Goal: Transaction & Acquisition: Purchase product/service

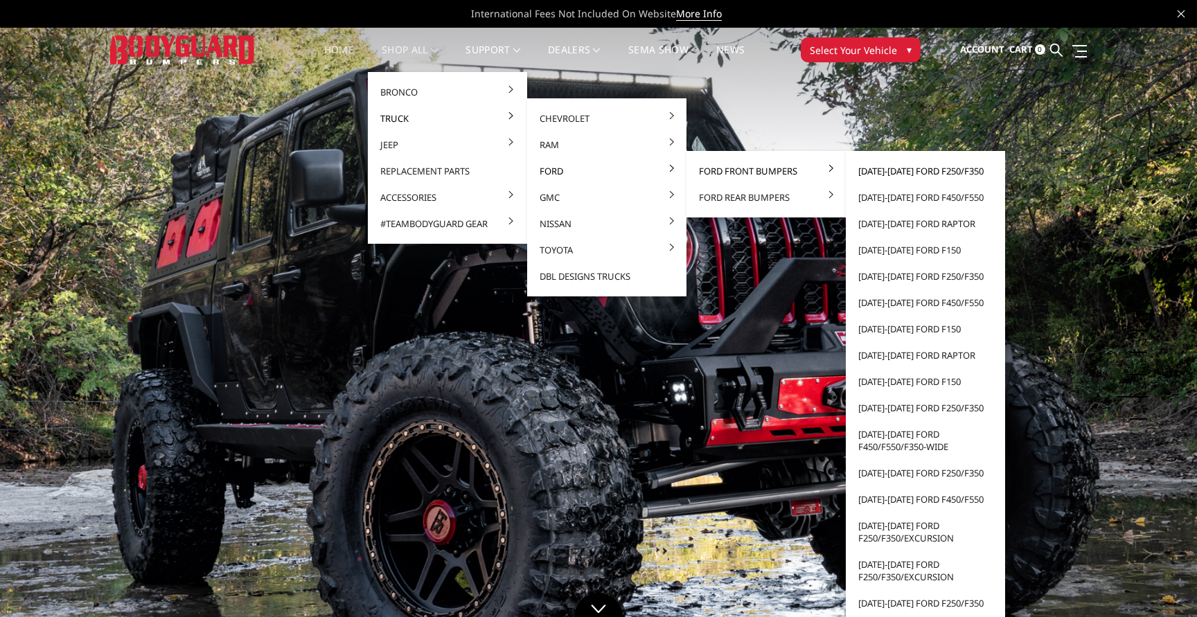
click at [877, 173] on link "[DATE]-[DATE] Ford F250/F350" at bounding box center [925, 171] width 148 height 26
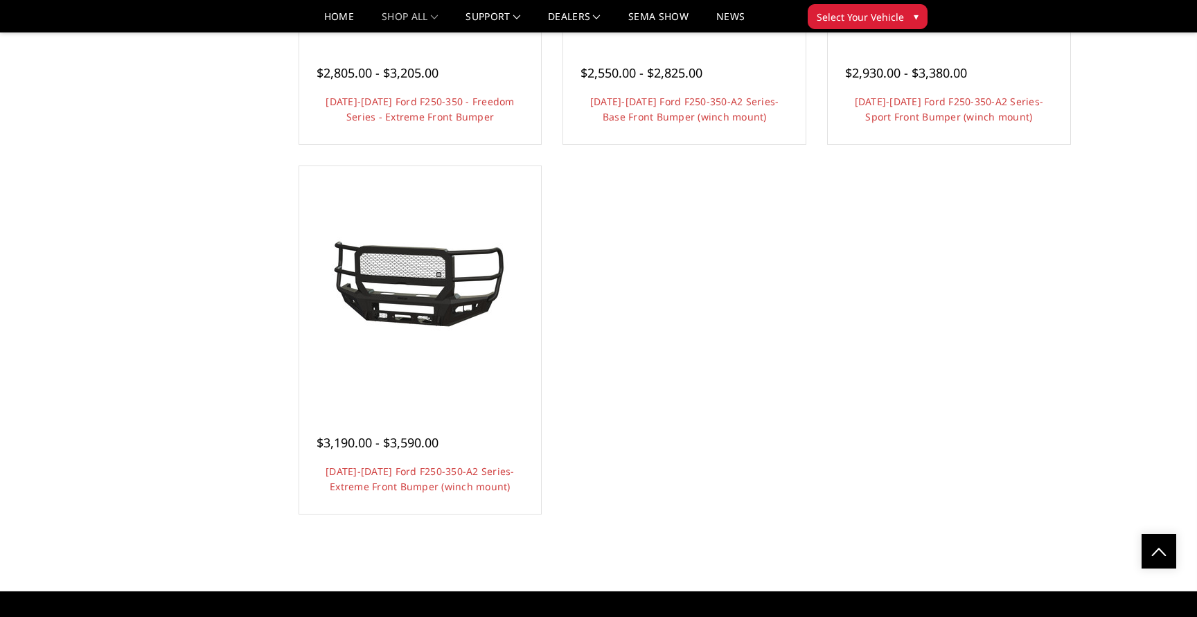
scroll to position [920, 0]
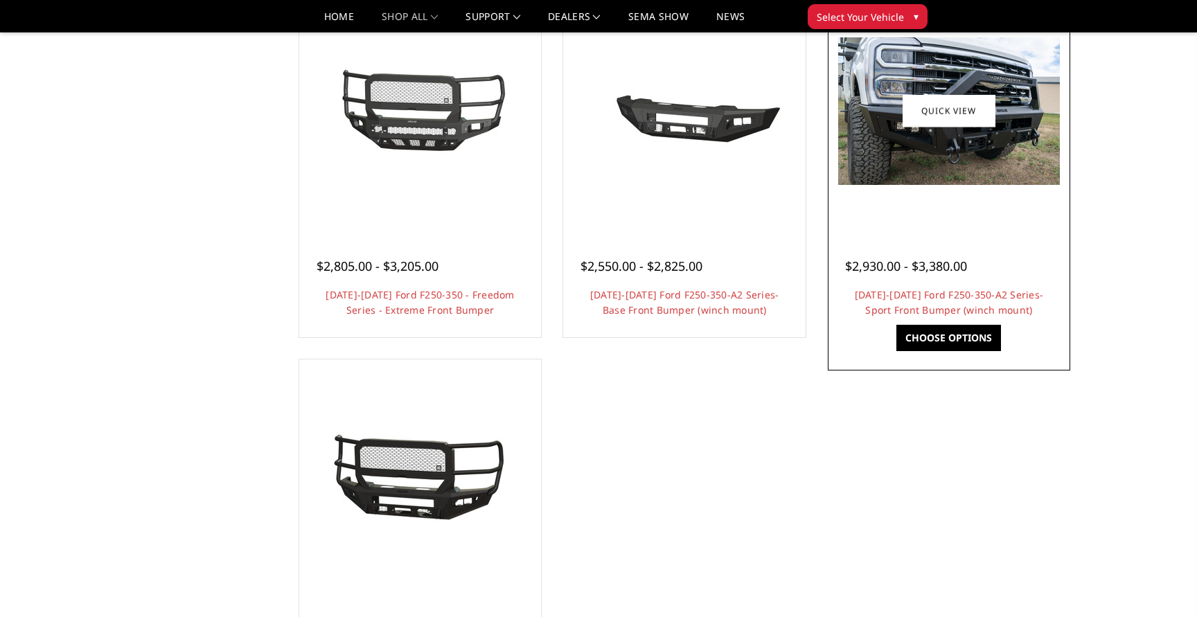
click at [985, 221] on div at bounding box center [948, 110] width 235 height 235
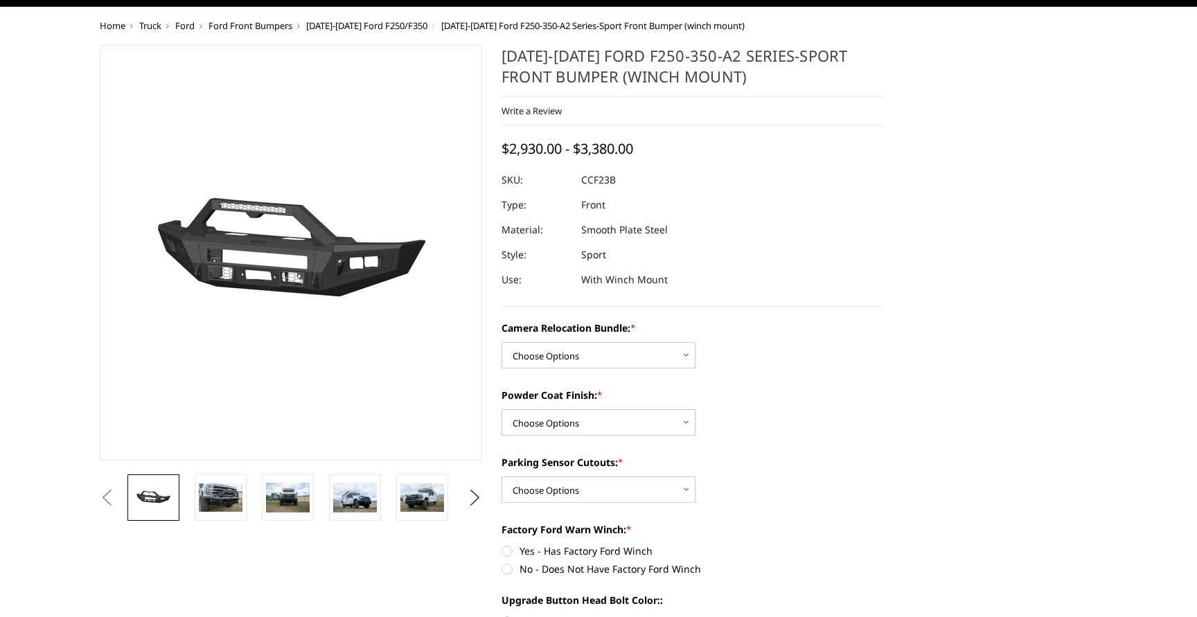
scroll to position [92, 0]
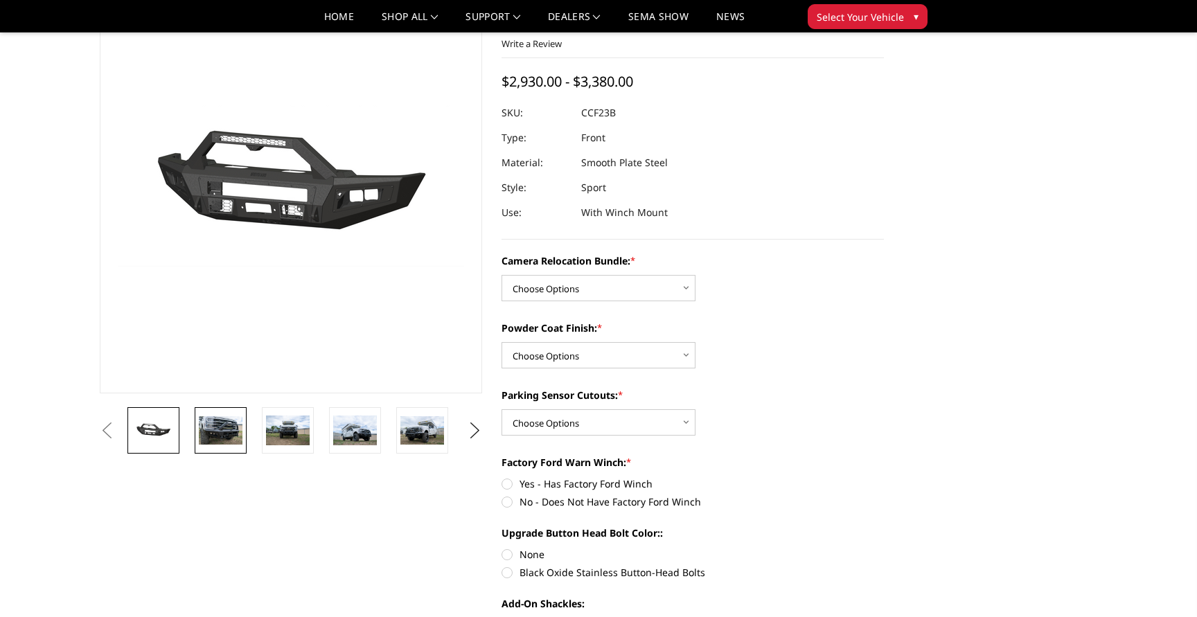
click at [232, 431] on img at bounding box center [221, 430] width 44 height 29
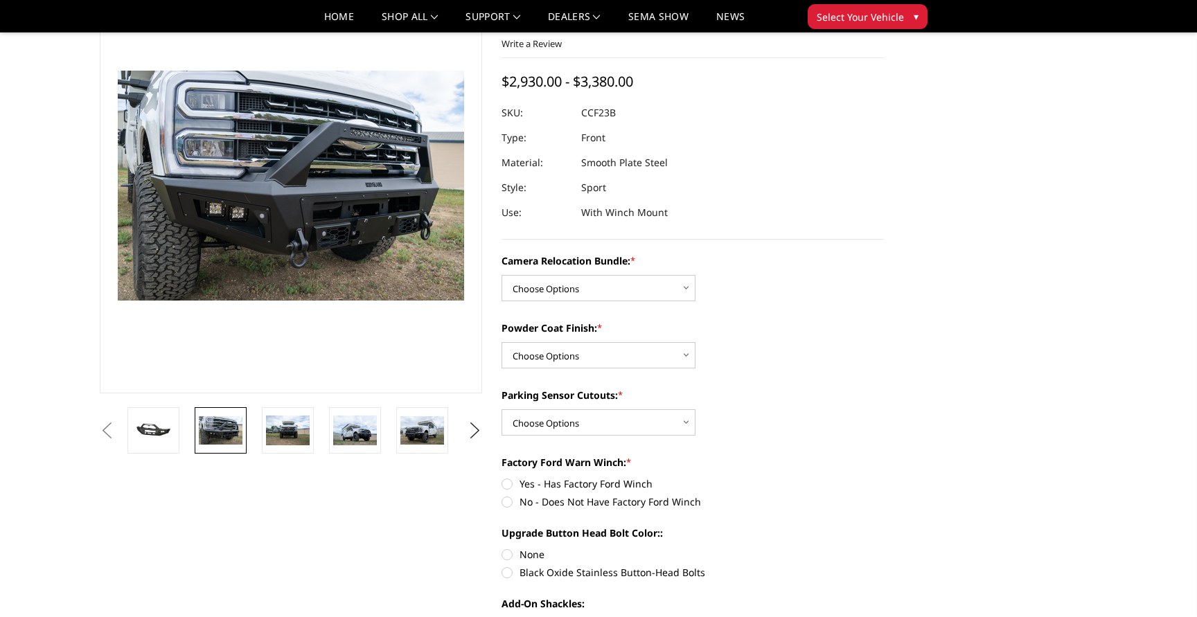
scroll to position [58, 0]
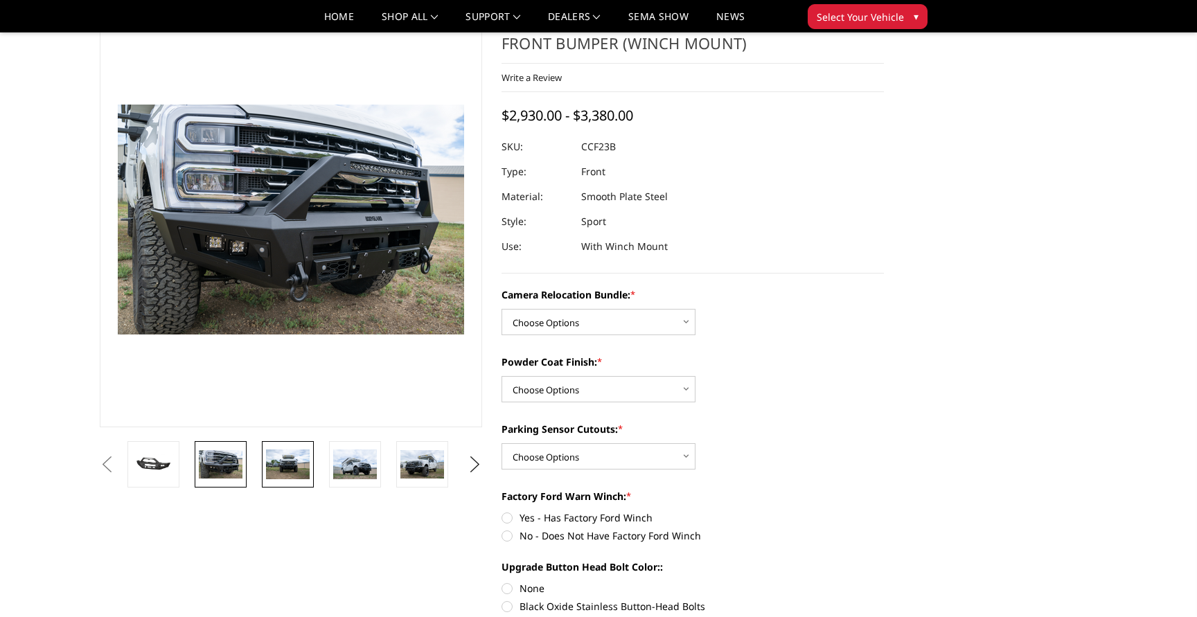
click at [276, 449] on link at bounding box center [288, 464] width 52 height 46
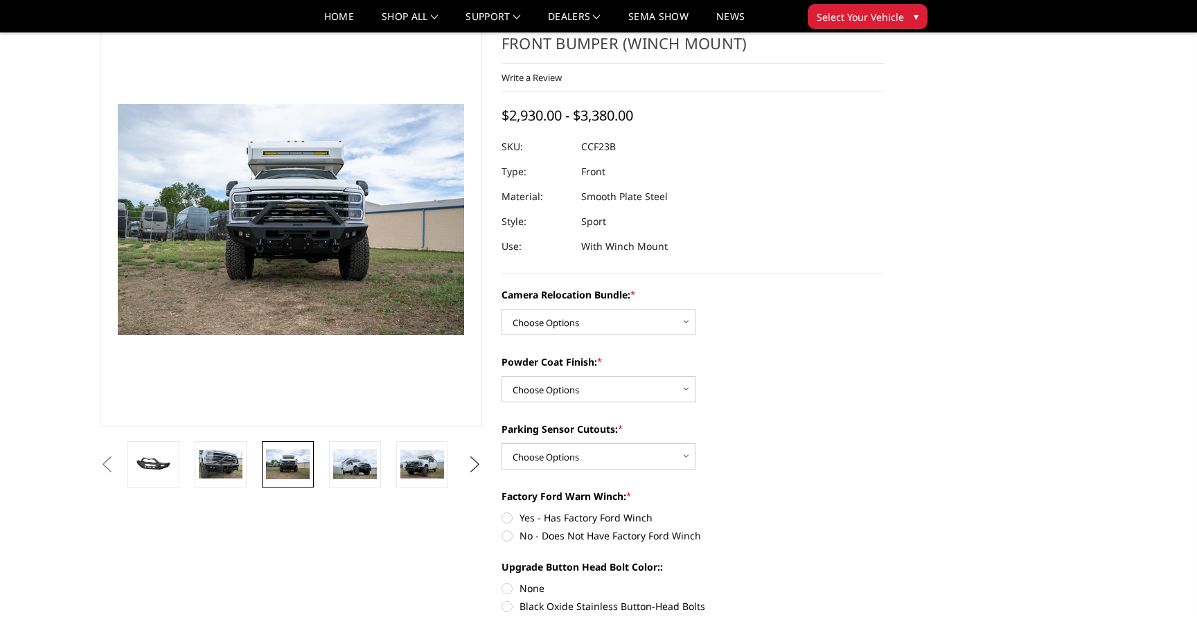
click at [470, 462] on button "Next" at bounding box center [475, 464] width 21 height 21
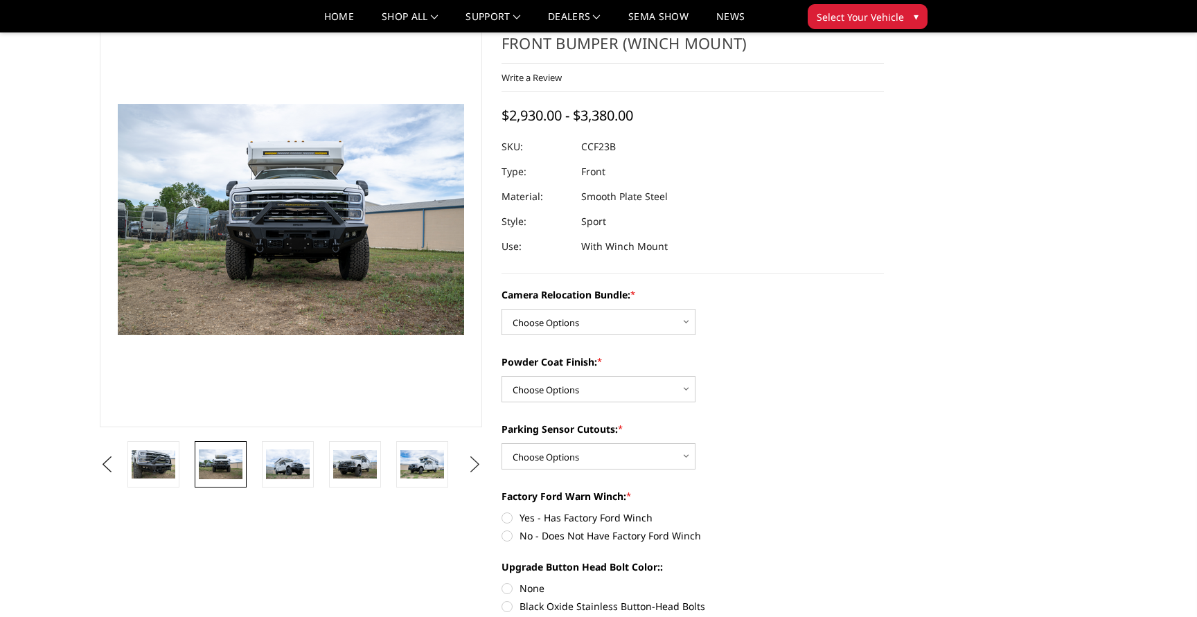
click at [470, 462] on button "Next" at bounding box center [475, 464] width 21 height 21
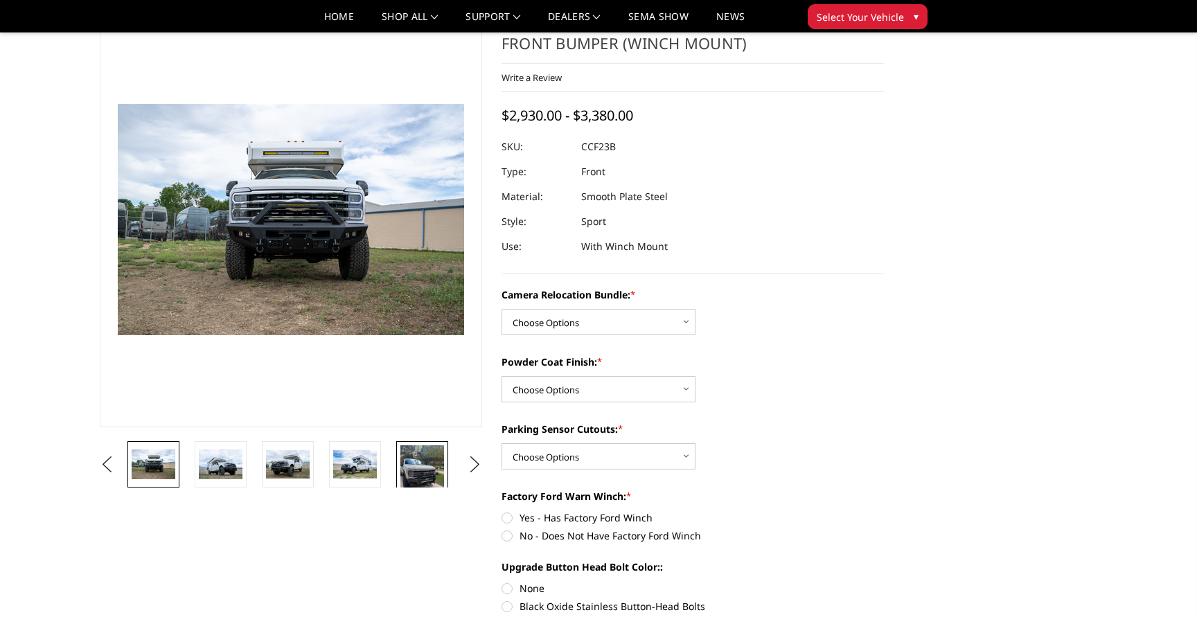
click at [429, 470] on img at bounding box center [422, 474] width 44 height 58
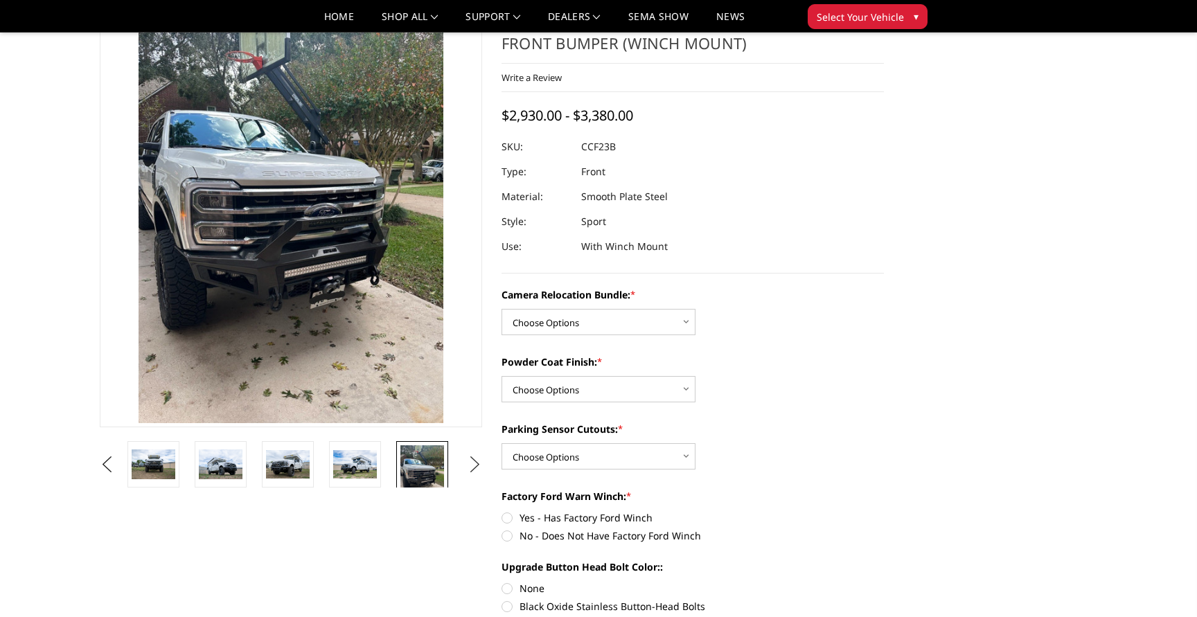
click at [479, 467] on button "Next" at bounding box center [475, 464] width 21 height 21
click at [432, 466] on img at bounding box center [422, 474] width 44 height 58
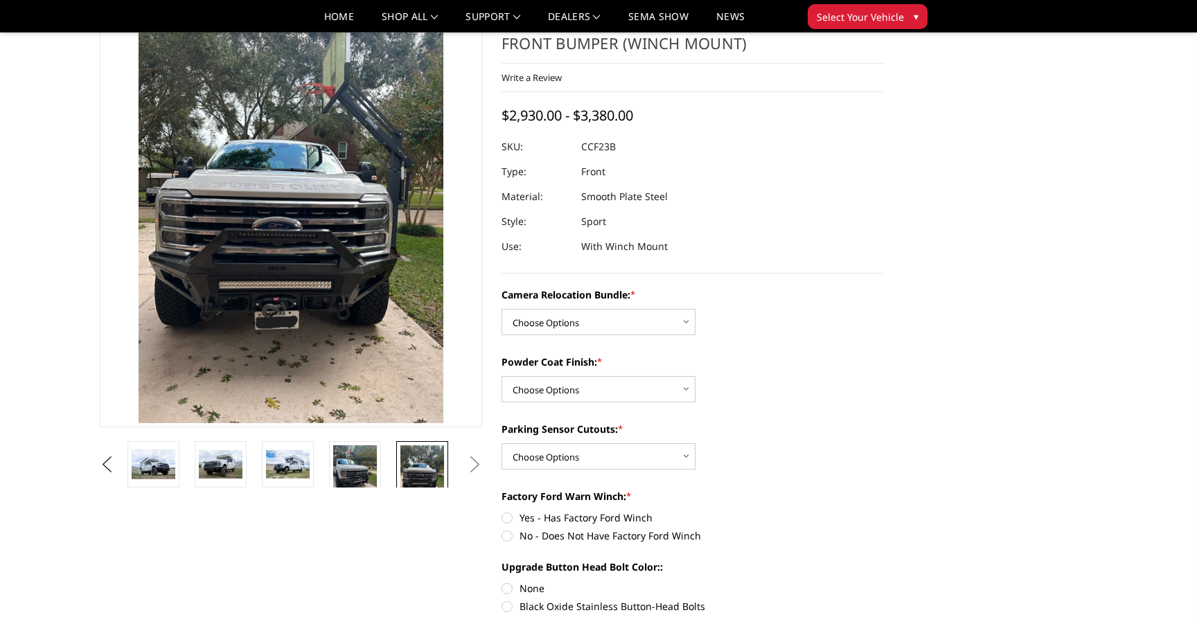
click at [461, 478] on ul "Previous Next" at bounding box center [290, 464] width 389 height 46
click at [473, 473] on button "Next" at bounding box center [475, 464] width 21 height 21
click at [472, 463] on button "Next" at bounding box center [475, 464] width 21 height 21
click at [479, 464] on button "Next" at bounding box center [475, 464] width 21 height 21
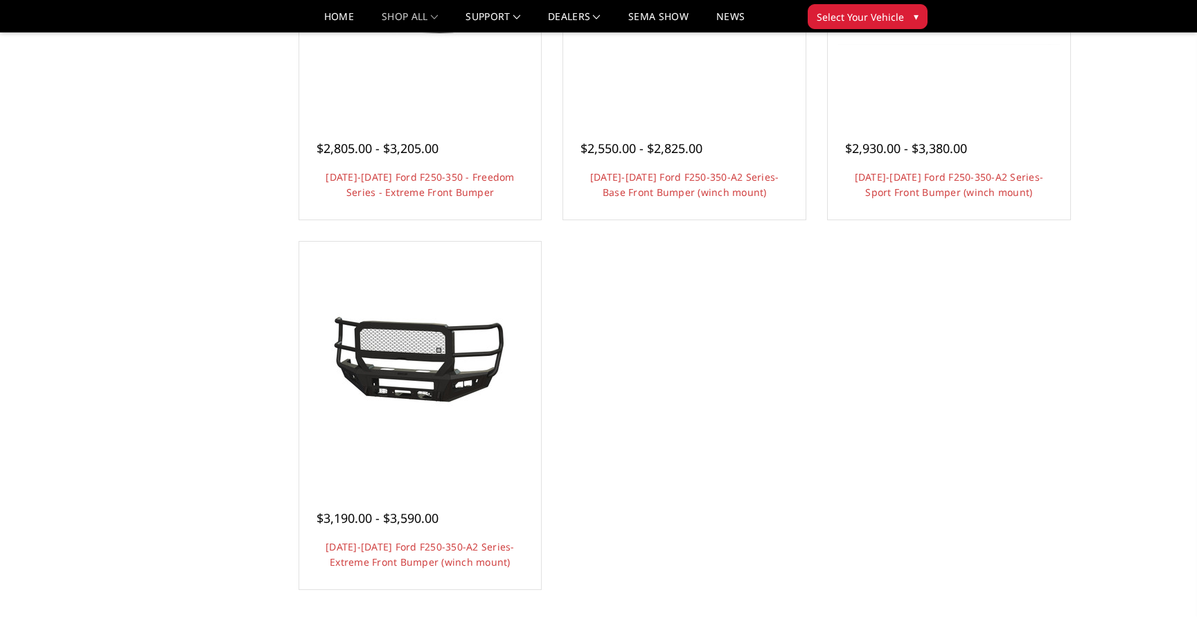
scroll to position [1046, 0]
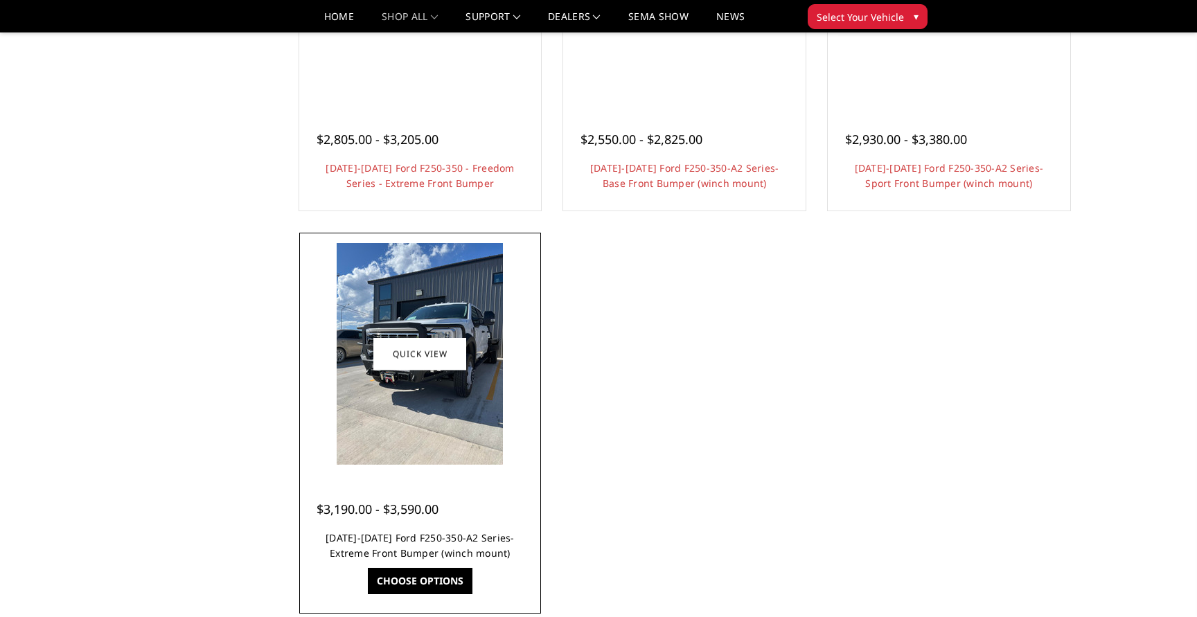
click at [373, 539] on link "2023-2025 Ford F250-350-A2 Series-Extreme Front Bumper (winch mount)" at bounding box center [419, 545] width 189 height 28
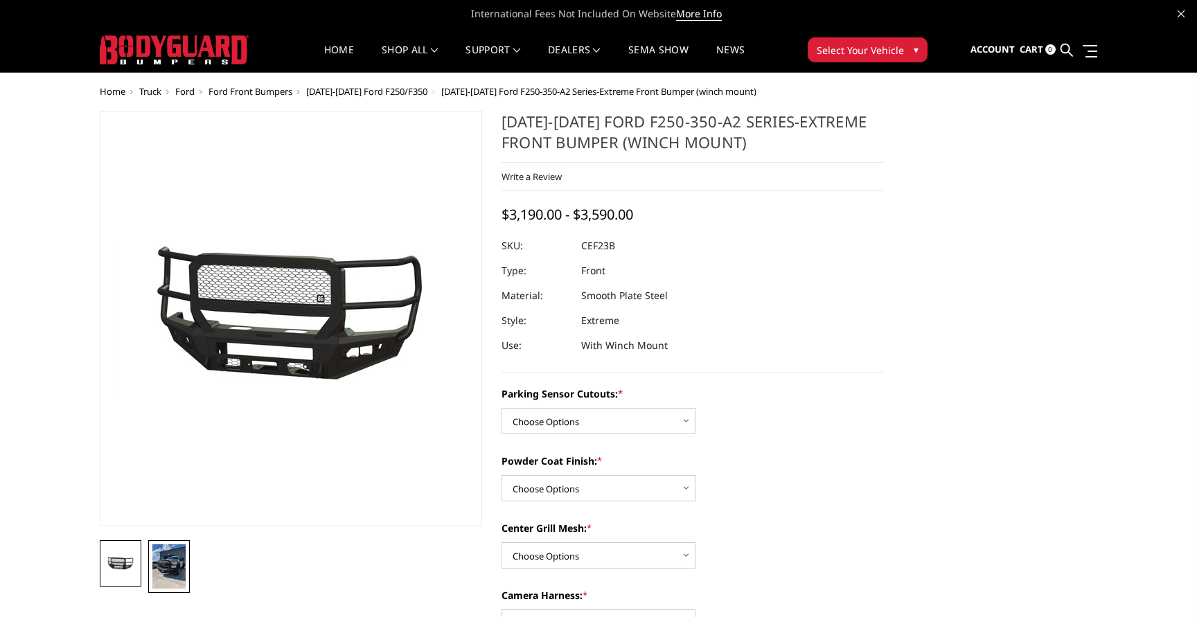
click at [170, 573] on img at bounding box center [168, 566] width 33 height 44
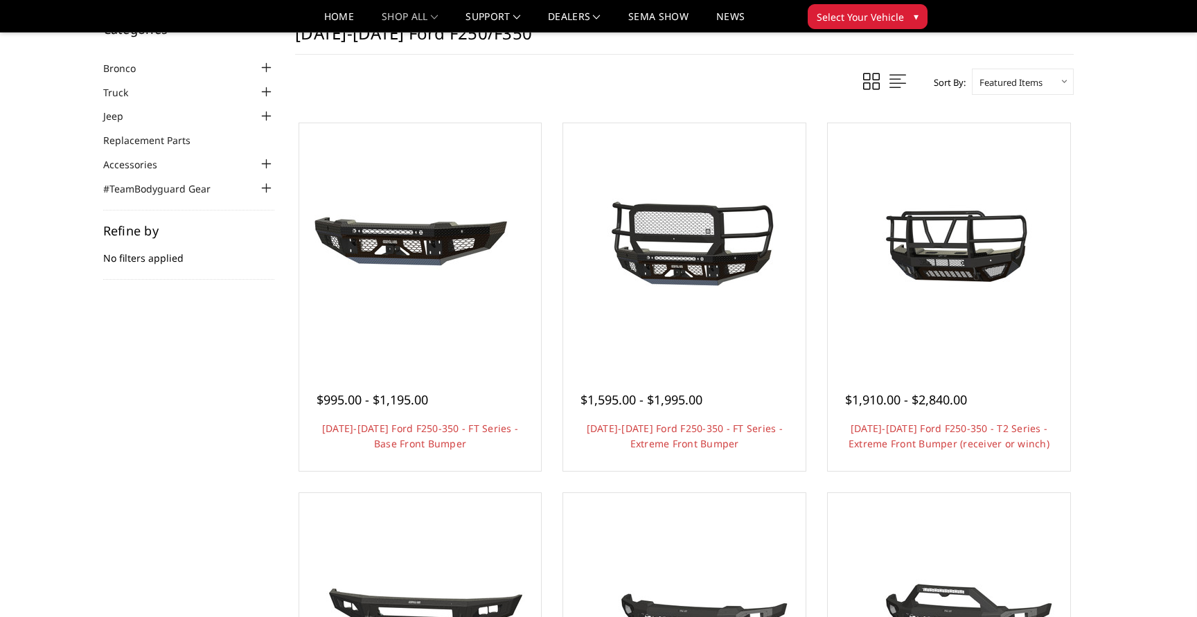
scroll to position [57, 0]
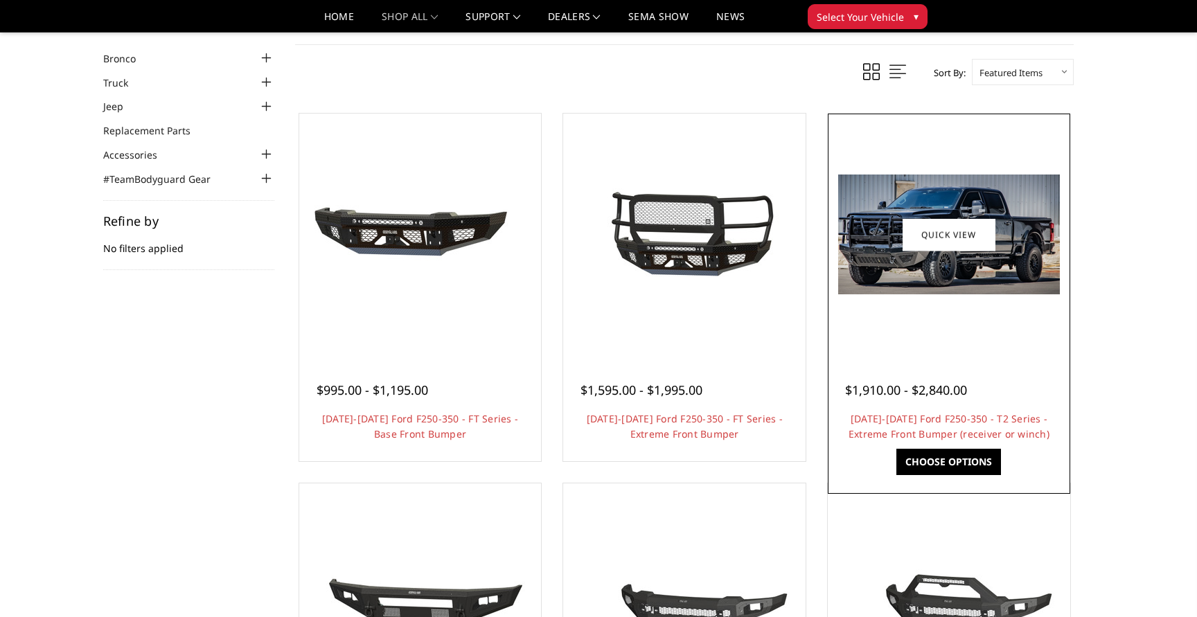
click at [948, 279] on img at bounding box center [949, 235] width 222 height 120
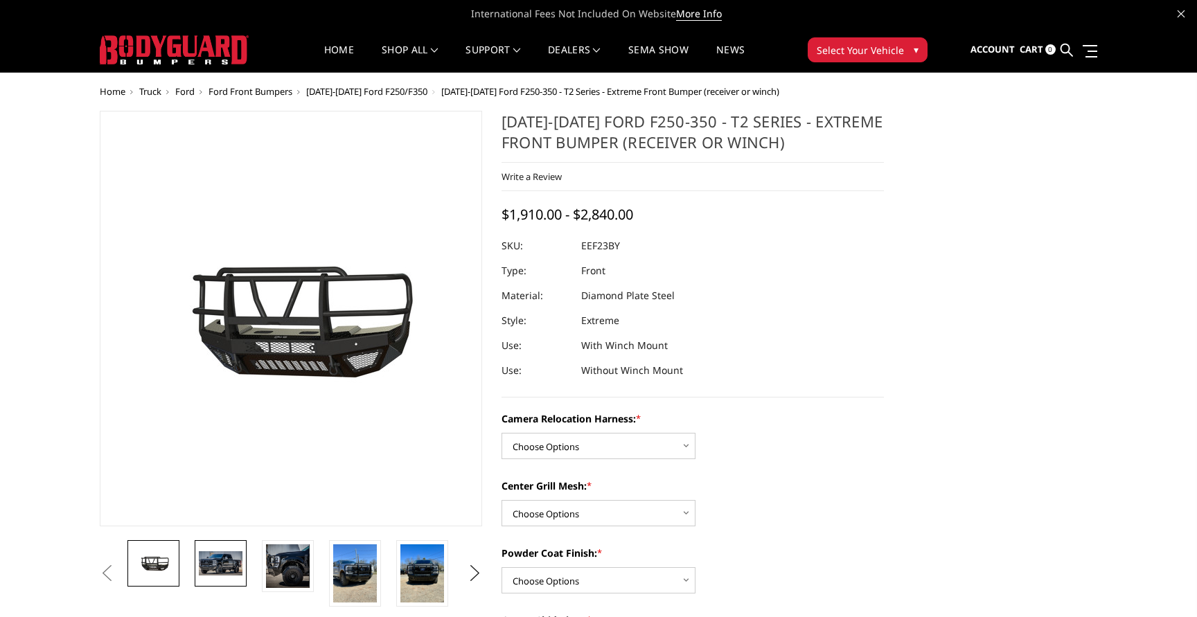
click at [209, 567] on img at bounding box center [221, 563] width 44 height 24
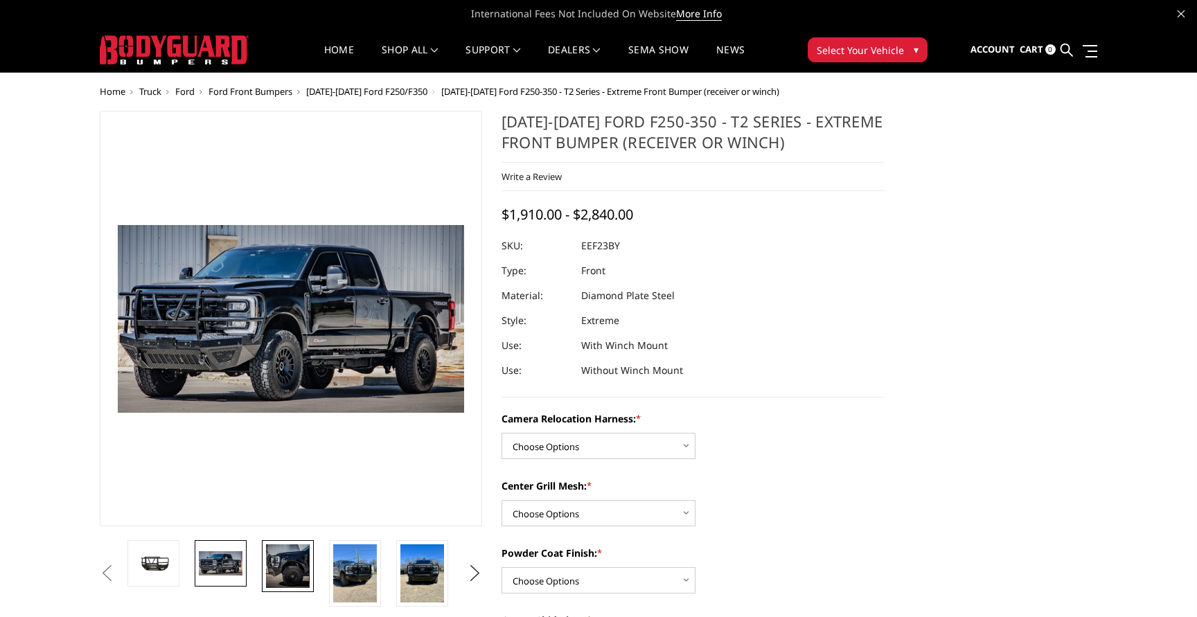
click at [285, 564] on img at bounding box center [288, 566] width 44 height 44
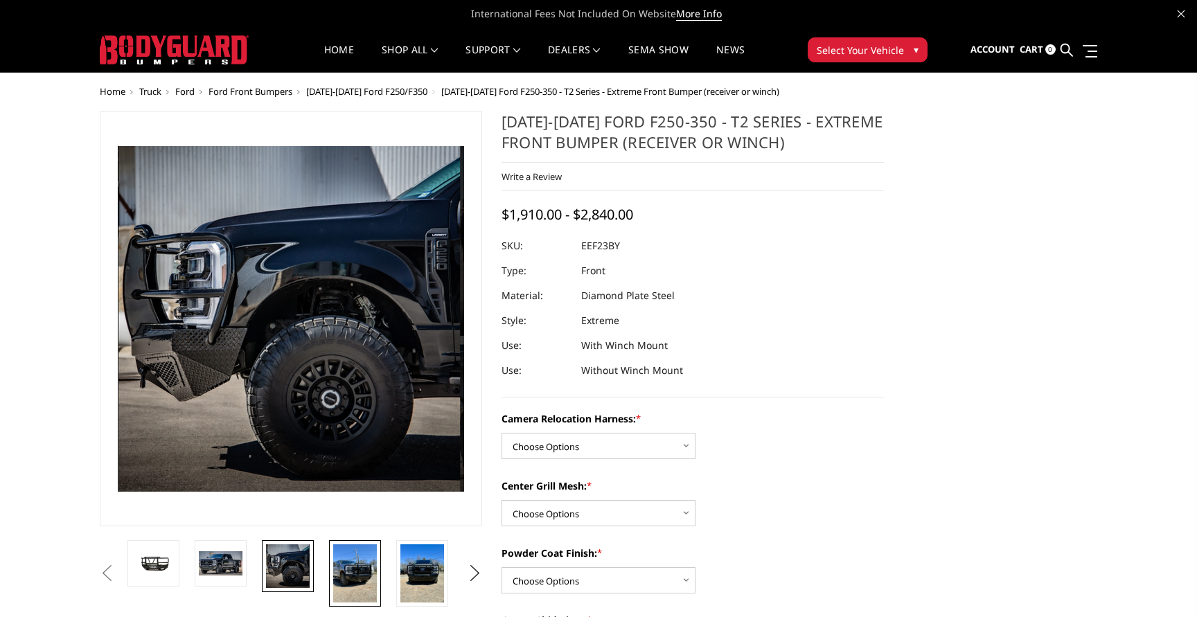
click at [356, 566] on img at bounding box center [355, 573] width 44 height 58
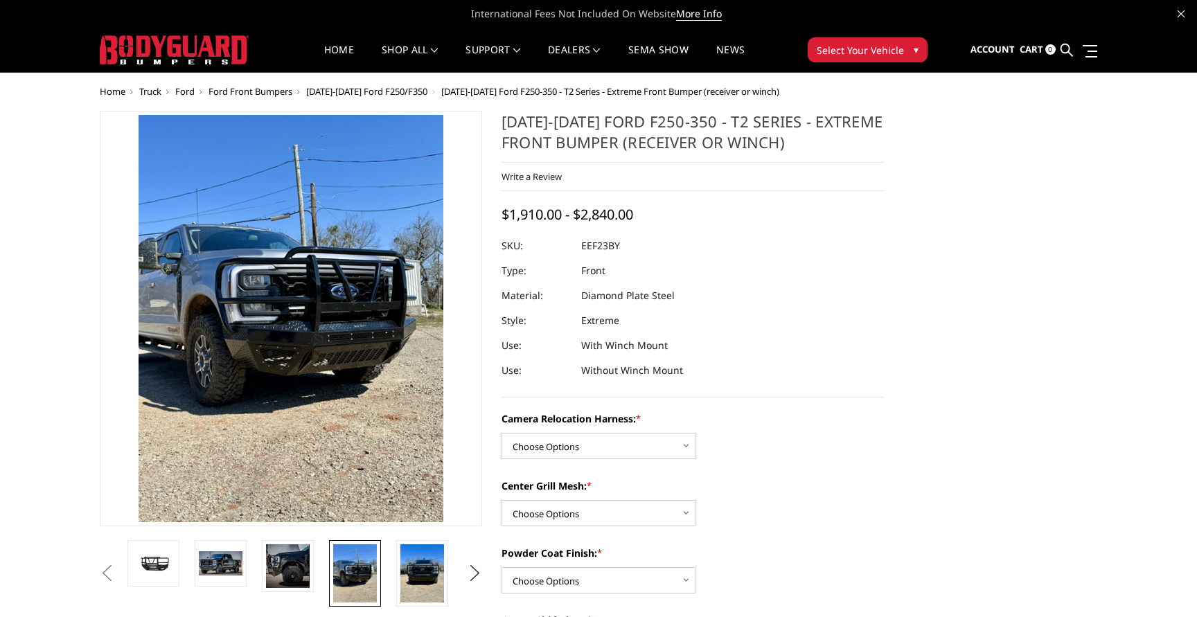
click at [456, 573] on li at bounding box center [426, 573] width 67 height 66
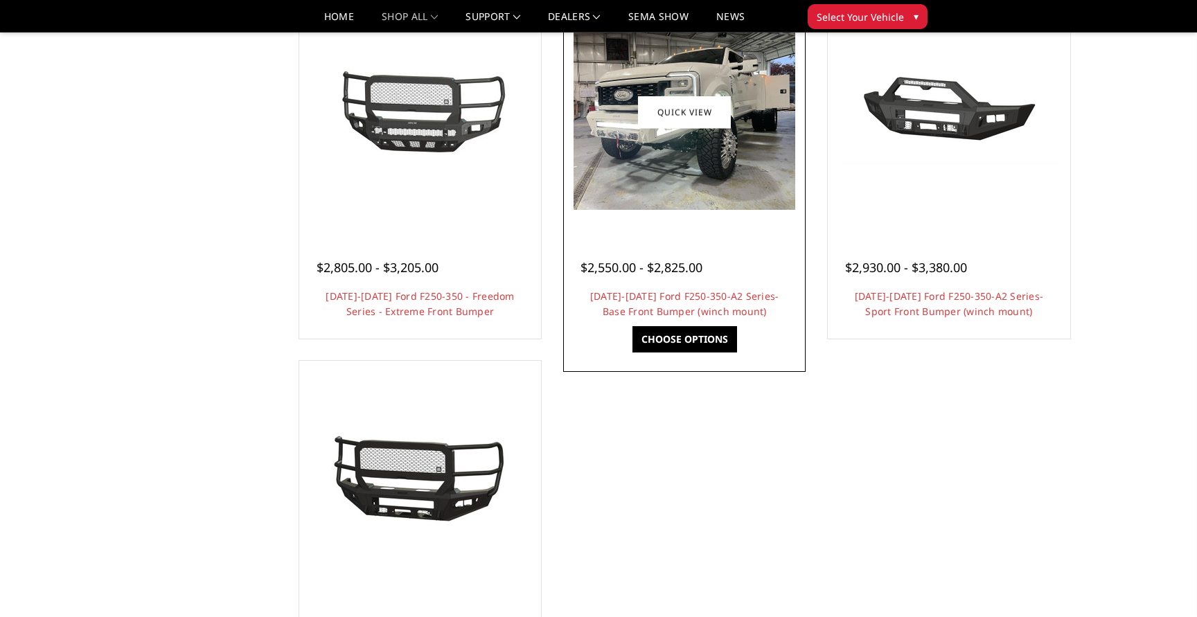
scroll to position [994, 0]
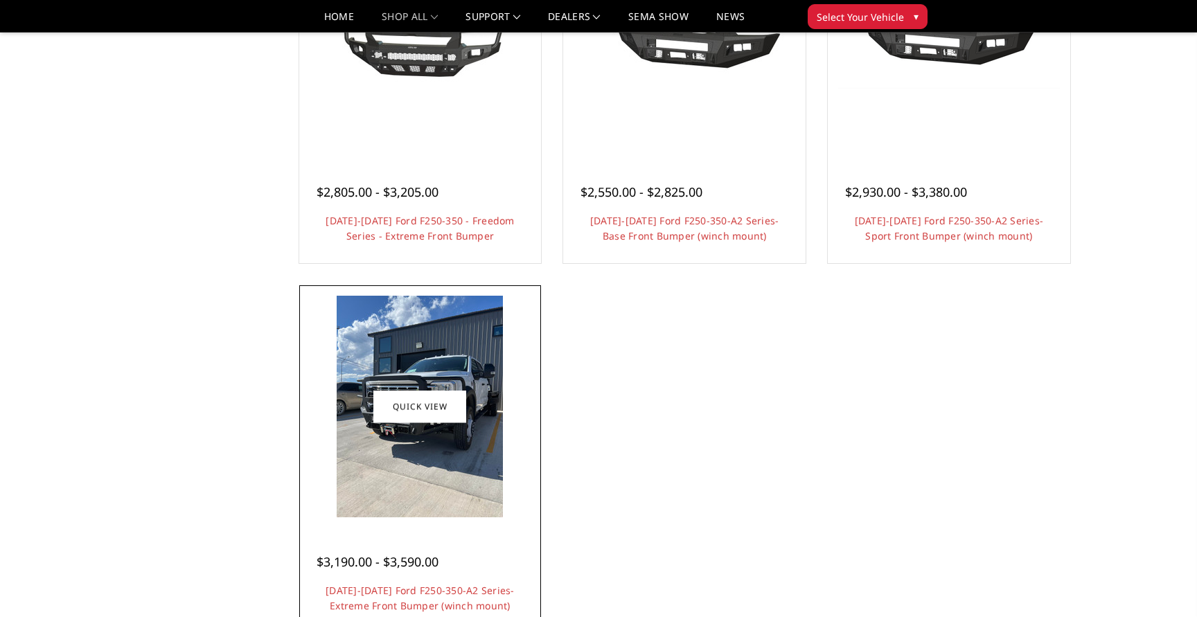
click at [489, 386] on img at bounding box center [420, 407] width 166 height 222
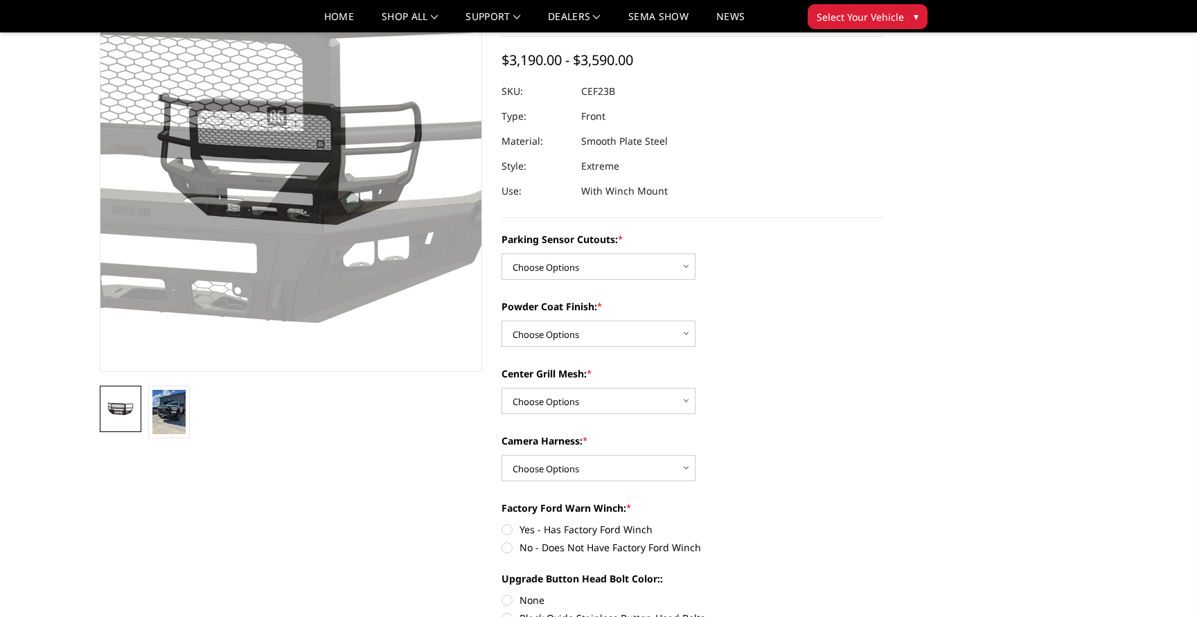
scroll to position [148, 0]
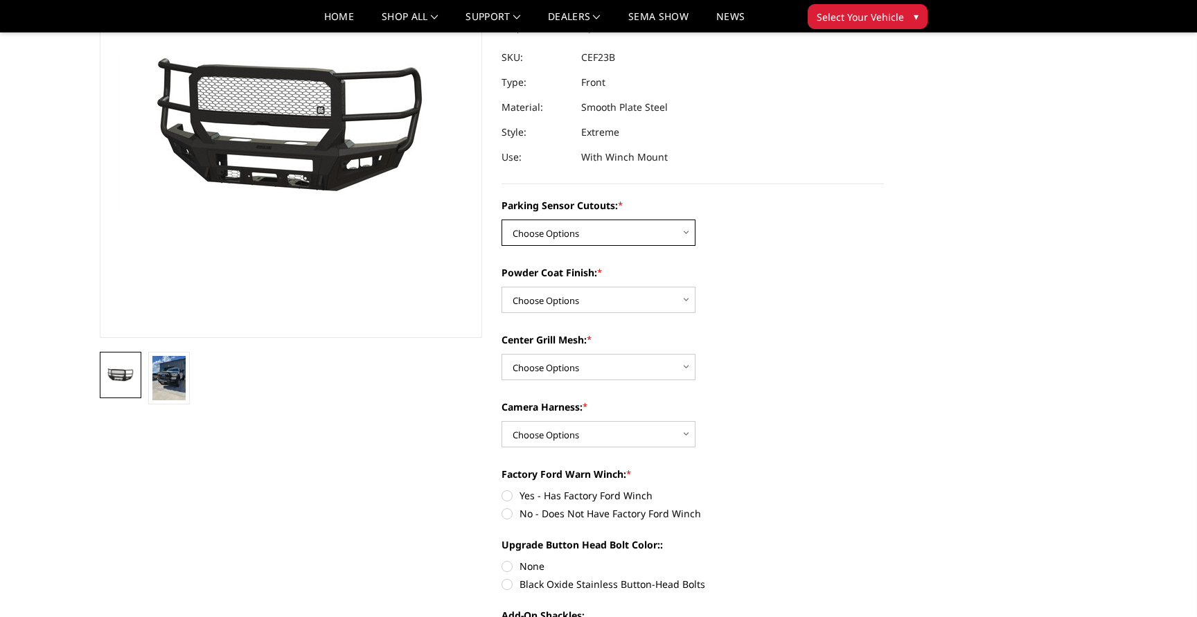
click at [567, 233] on select "Choose Options No-Without Parking Sensor Cutouts Yes-With Parking Sensor Cutouts" at bounding box center [598, 233] width 194 height 26
select select "2421"
click at [501, 220] on select "Choose Options No-Without Parking Sensor Cutouts Yes-With Parking Sensor Cutouts" at bounding box center [598, 233] width 194 height 26
click at [560, 298] on select "Choose Options Bare Metal Textured Black Powder Coat" at bounding box center [598, 300] width 194 height 26
select select "2422"
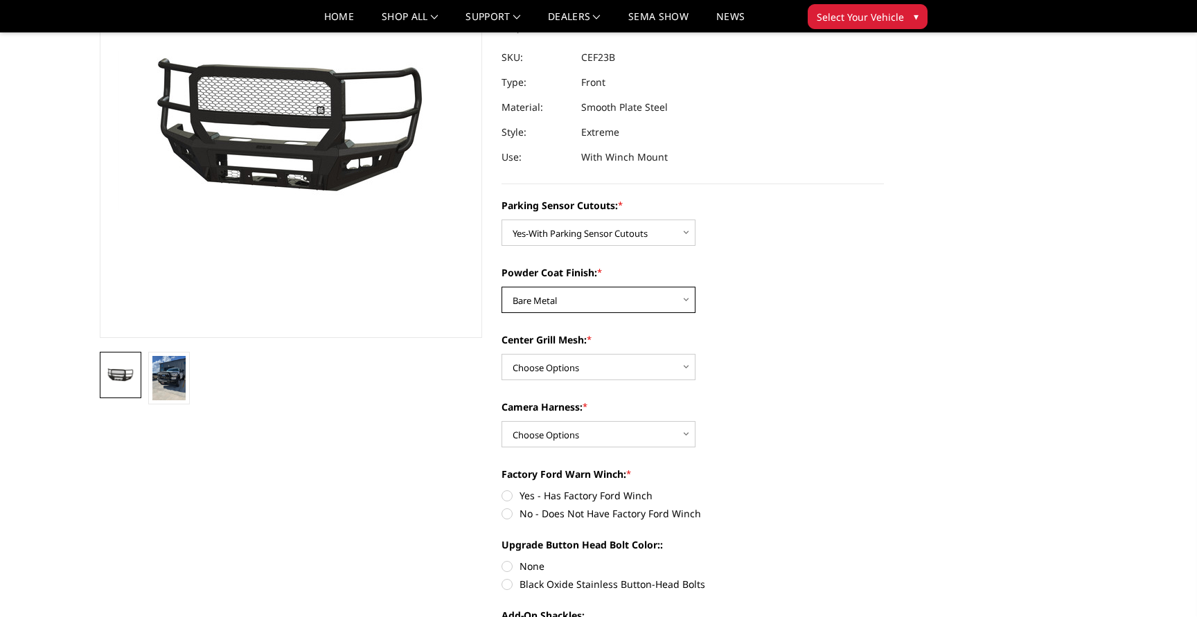
click at [501, 287] on select "Choose Options Bare Metal Textured Black Powder Coat" at bounding box center [598, 300] width 194 height 26
click at [559, 356] on select "Choose Options With Center Grill Mesh Without Center Grill Mesh" at bounding box center [598, 367] width 194 height 26
select select "2424"
click at [501, 354] on select "Choose Options With Center Grill Mesh Without Center Grill Mesh" at bounding box center [598, 367] width 194 height 26
click at [594, 438] on select "Choose Options WITH Camera Harness WITHOUT Camera Harness" at bounding box center [598, 434] width 194 height 26
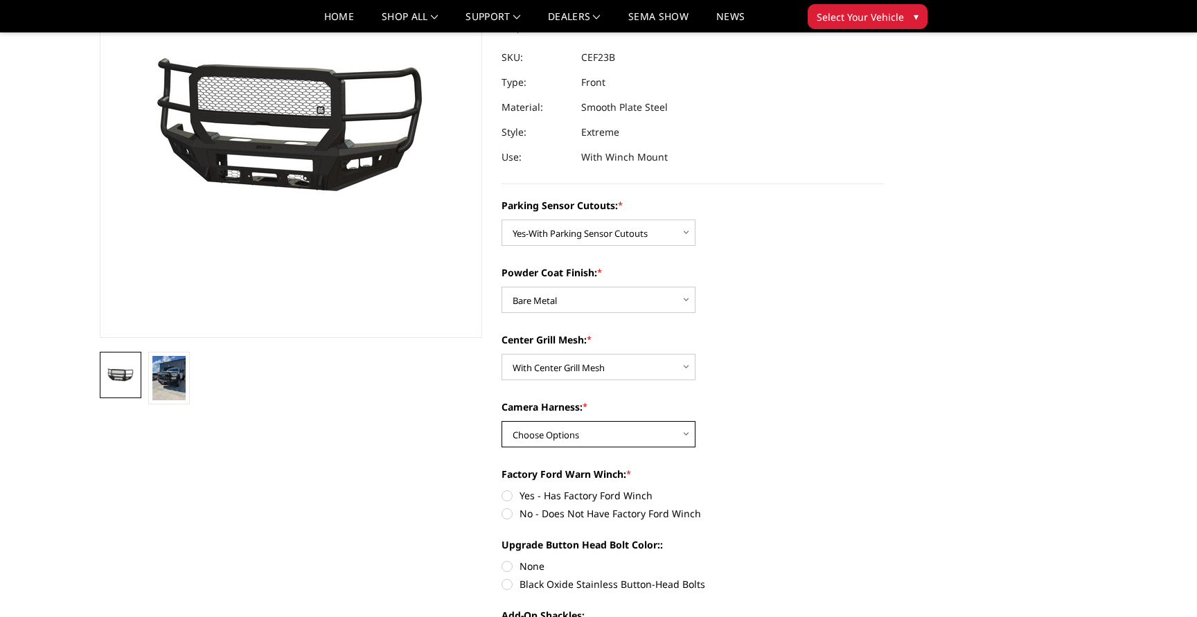
select select "2426"
click at [501, 421] on select "Choose Options WITH Camera Harness WITHOUT Camera Harness" at bounding box center [598, 434] width 194 height 26
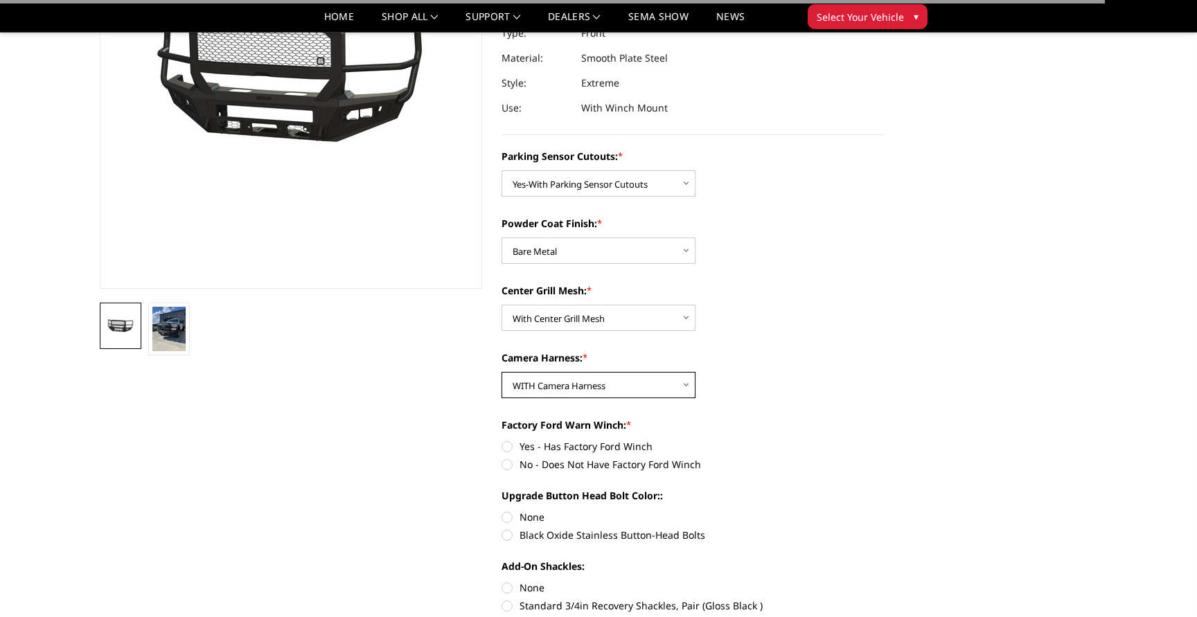
scroll to position [198, 0]
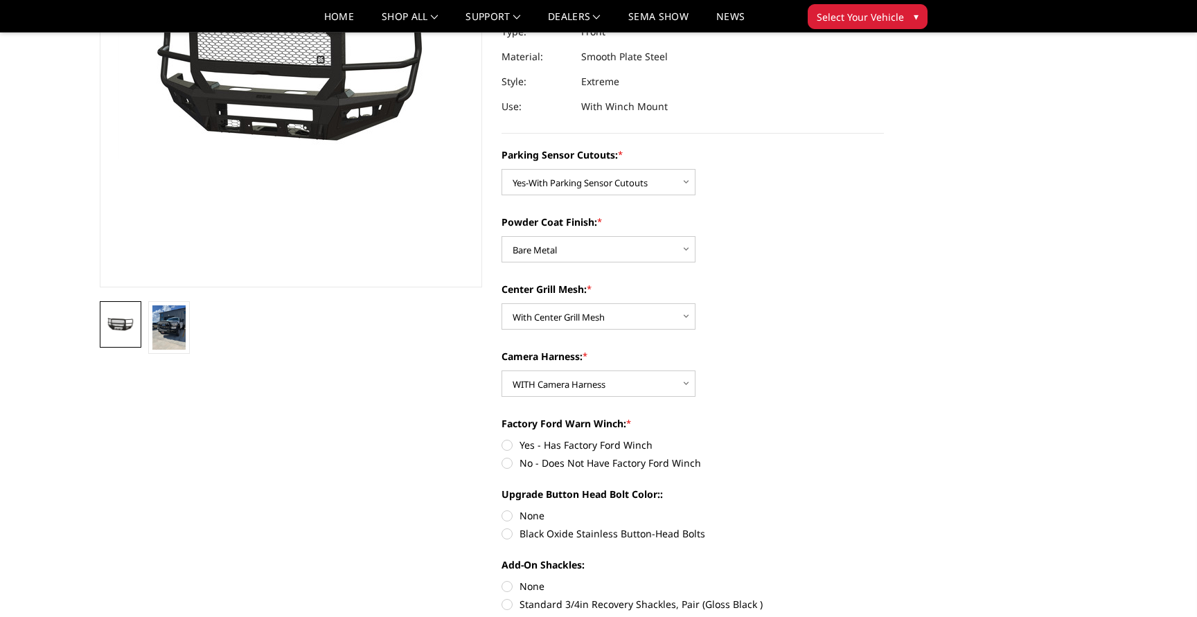
click at [609, 464] on label "No - Does Not Have Factory Ford Winch" at bounding box center [692, 463] width 382 height 15
click at [884, 438] on input "No - Does Not Have Factory Ford Winch" at bounding box center [884, 438] width 1 height 1
radio input "true"
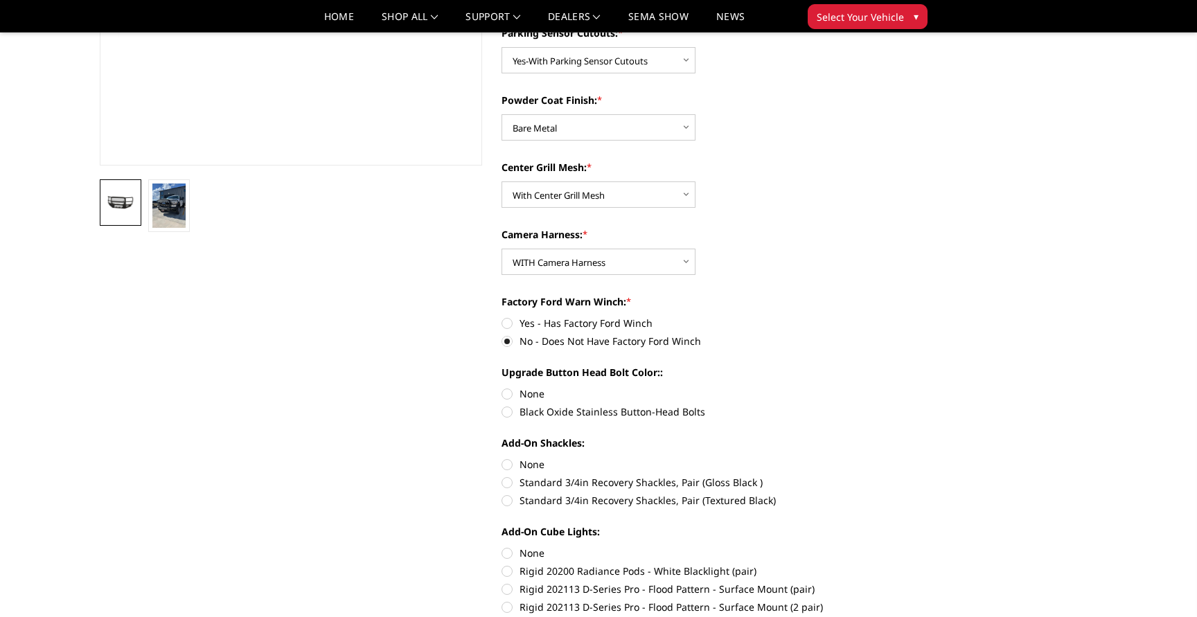
scroll to position [321, 0]
click at [589, 422] on div "Parking Sensor Cutouts: * Choose Options No-Without Parking Sensor Cutouts Yes-…" at bounding box center [692, 478] width 382 height 907
click at [589, 416] on label "Black Oxide Stainless Button-Head Bolts" at bounding box center [692, 411] width 382 height 15
click at [884, 386] on input "Black Oxide Stainless Button-Head Bolts" at bounding box center [884, 386] width 1 height 1
radio input "true"
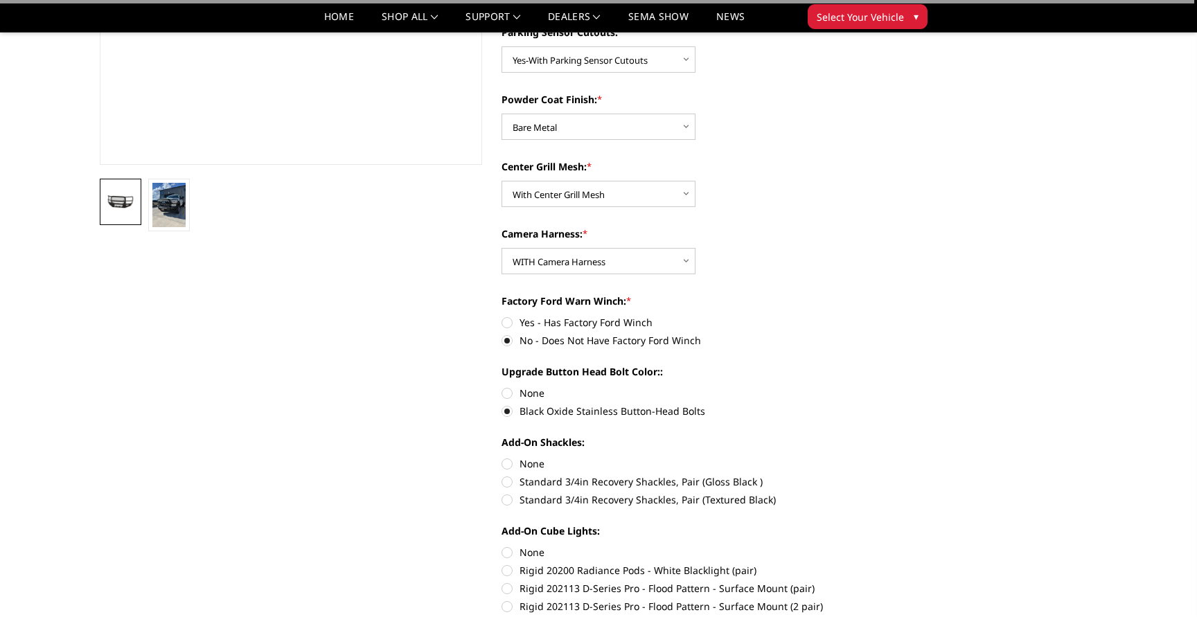
scroll to position [373, 0]
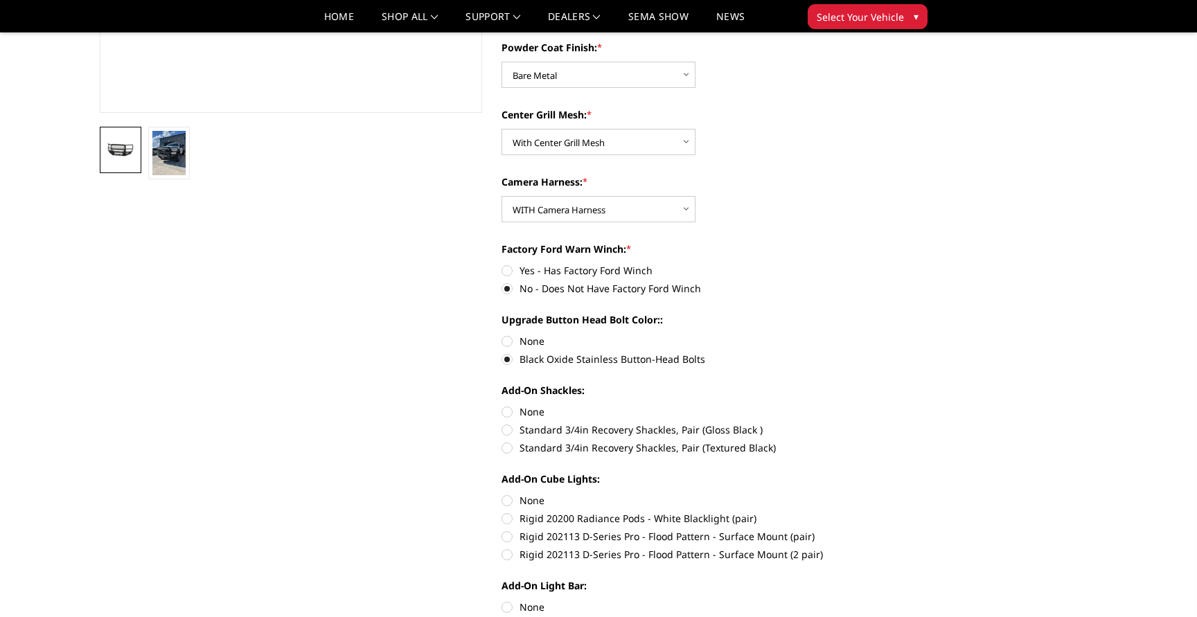
click at [529, 406] on label "None" at bounding box center [692, 411] width 382 height 15
click at [502, 405] on input "None" at bounding box center [501, 404] width 1 height 1
radio input "true"
click at [514, 500] on label "None" at bounding box center [692, 500] width 382 height 15
click at [502, 494] on input "None" at bounding box center [501, 493] width 1 height 1
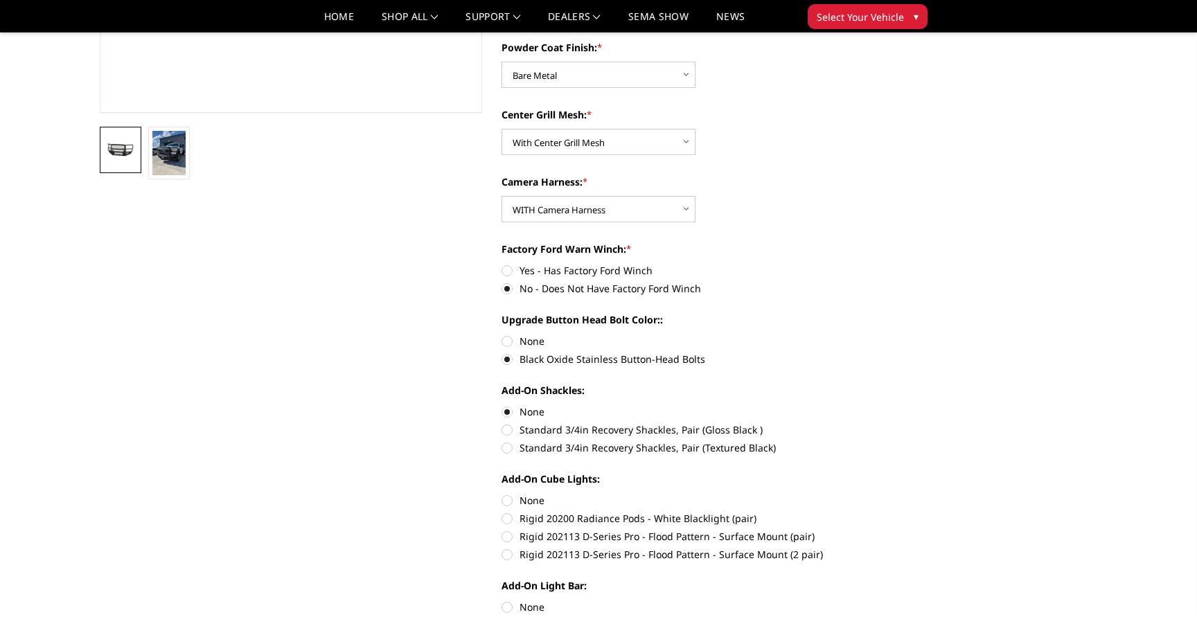
radio input "true"
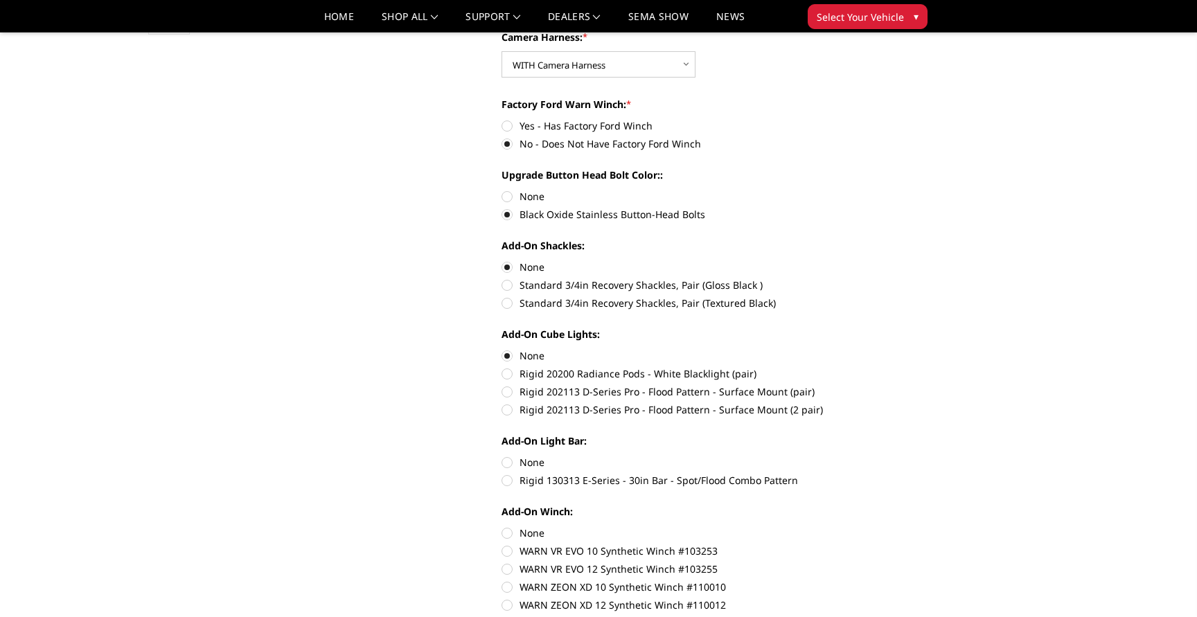
scroll to position [518, 0]
click at [529, 461] on label "None" at bounding box center [692, 461] width 382 height 15
click at [502, 455] on input "None" at bounding box center [501, 454] width 1 height 1
radio input "true"
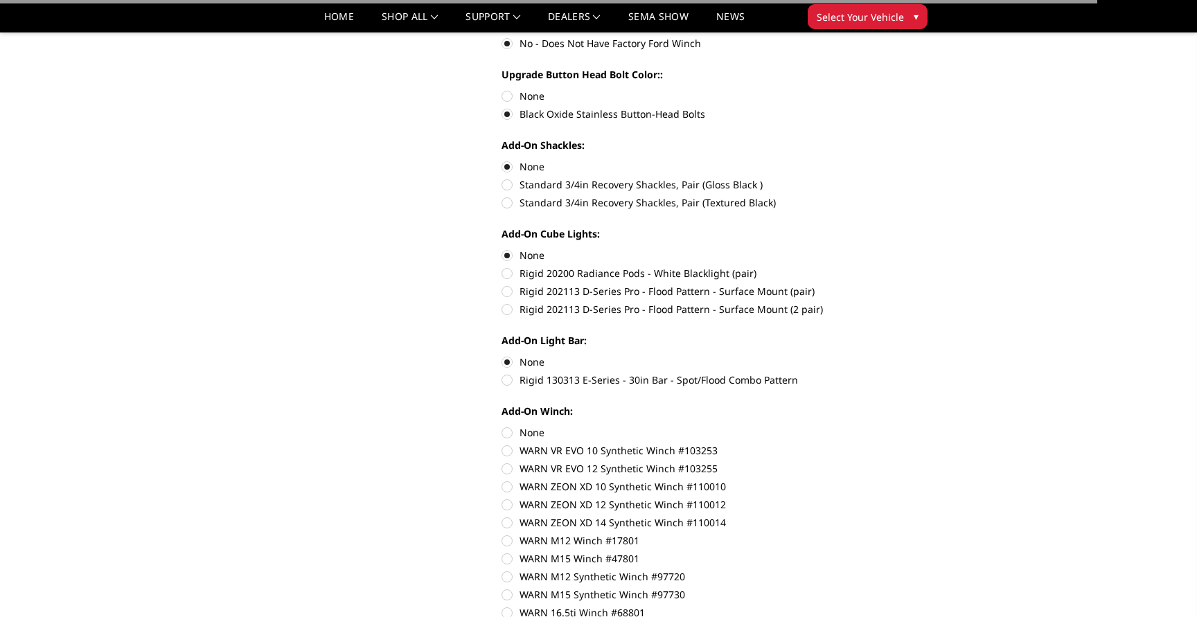
scroll to position [636, 0]
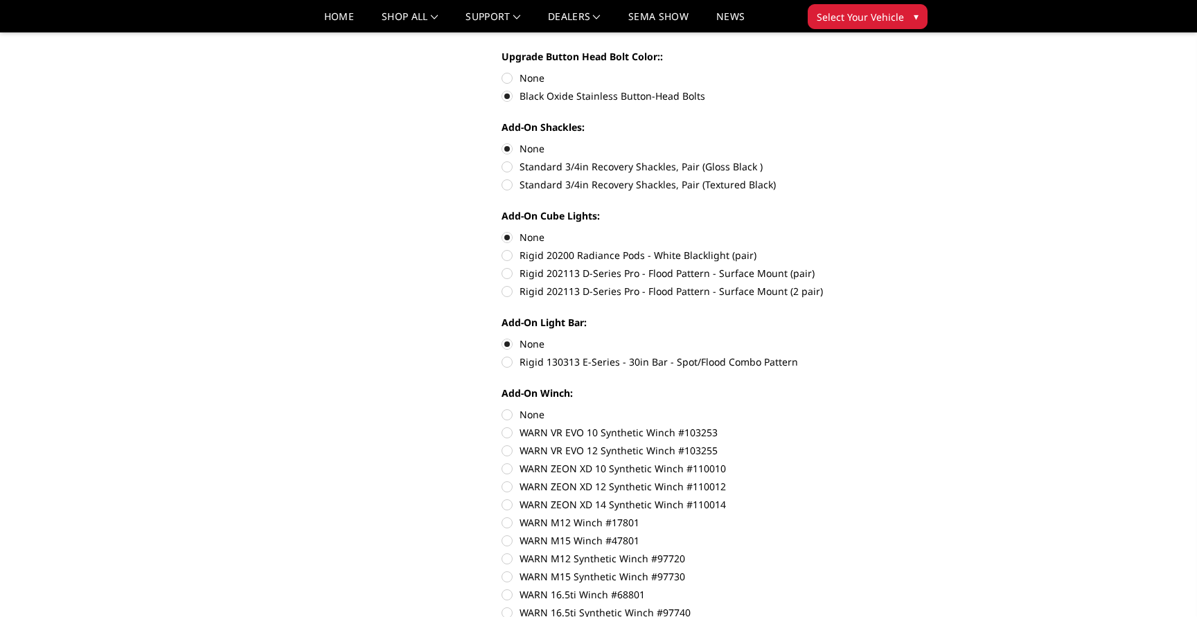
click at [542, 418] on label "None" at bounding box center [692, 414] width 382 height 15
click at [502, 408] on input "None" at bounding box center [501, 407] width 1 height 1
radio input "true"
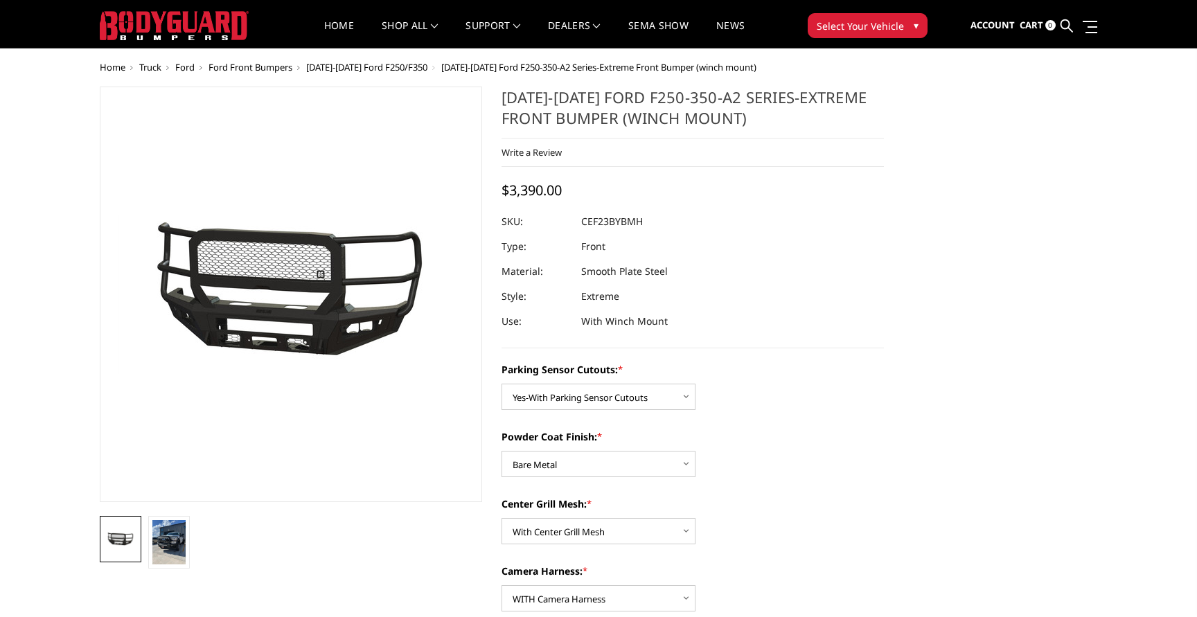
scroll to position [0, 0]
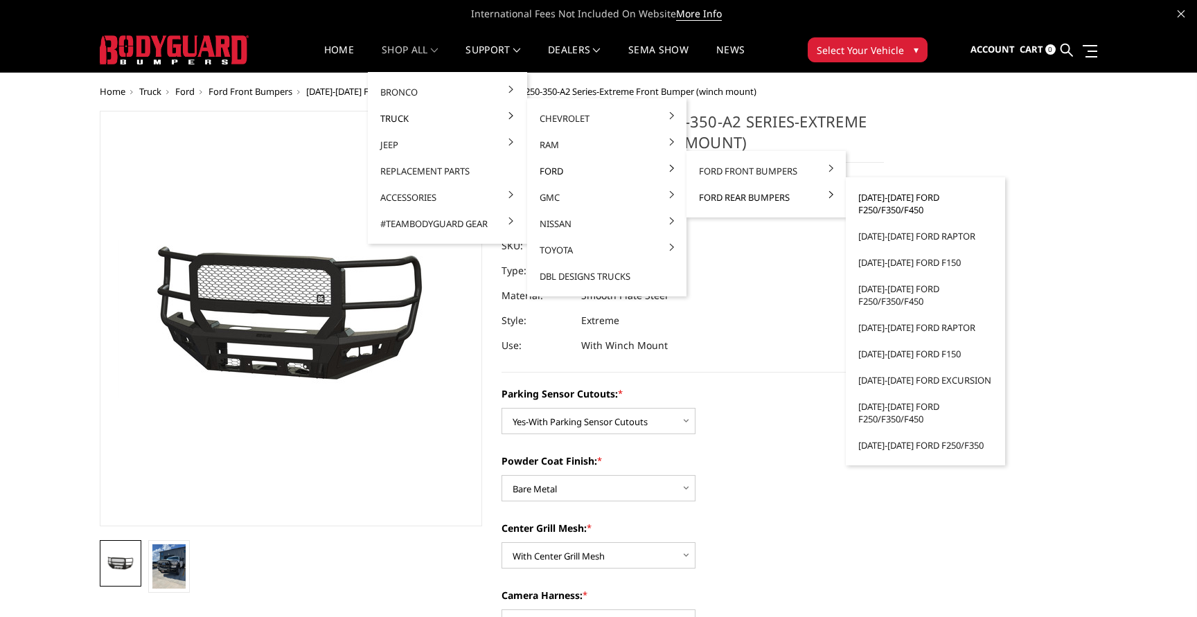
click at [885, 200] on link "[DATE]-[DATE] Ford F250/F350/F450" at bounding box center [925, 203] width 148 height 39
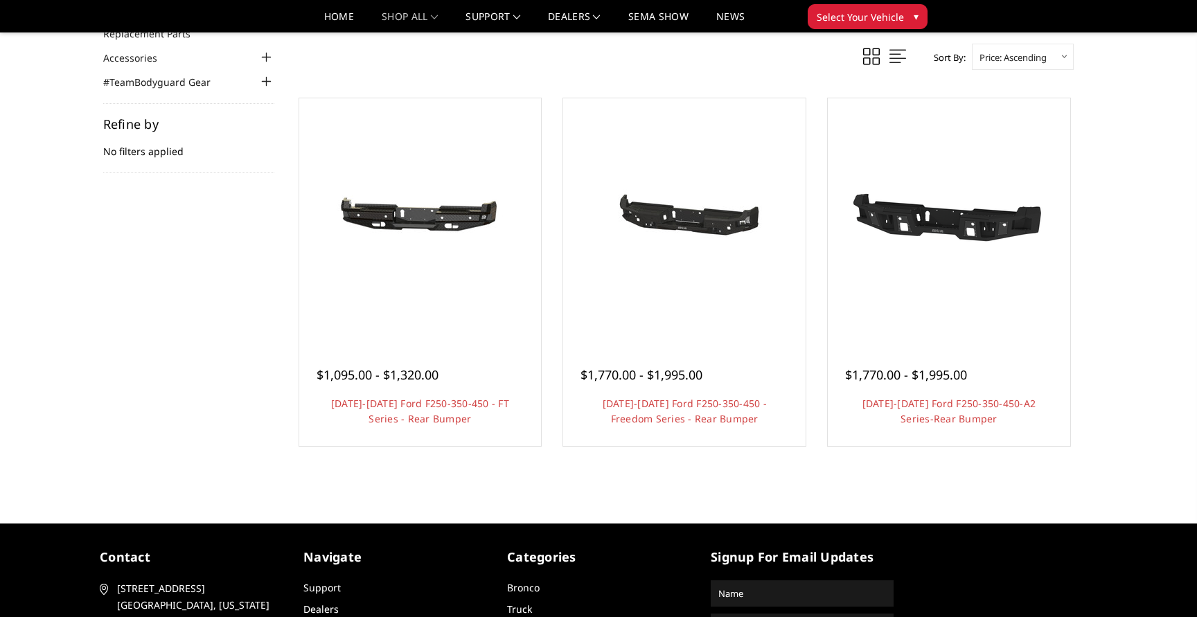
scroll to position [135, 0]
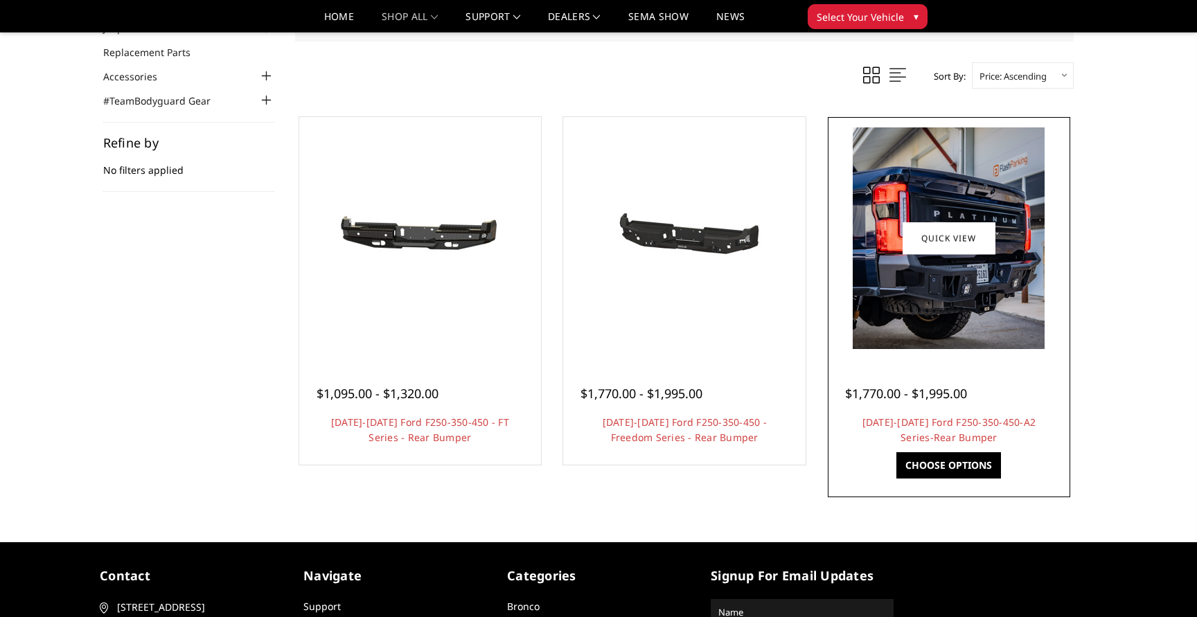
click at [931, 336] on img at bounding box center [948, 238] width 192 height 222
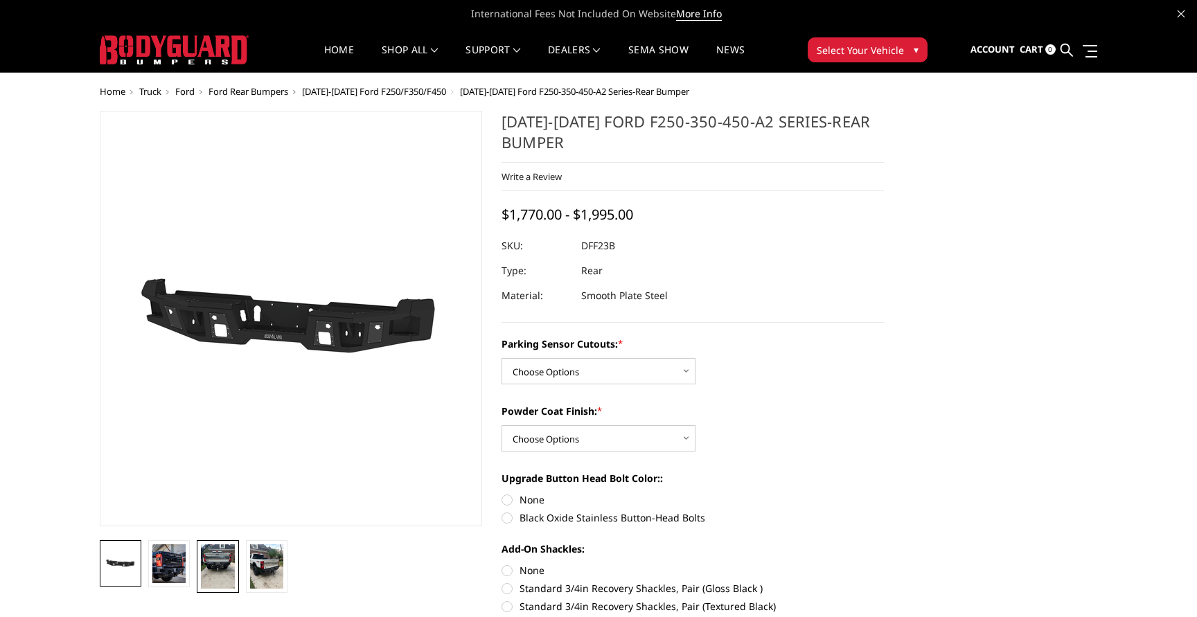
click at [213, 581] on img at bounding box center [217, 566] width 33 height 44
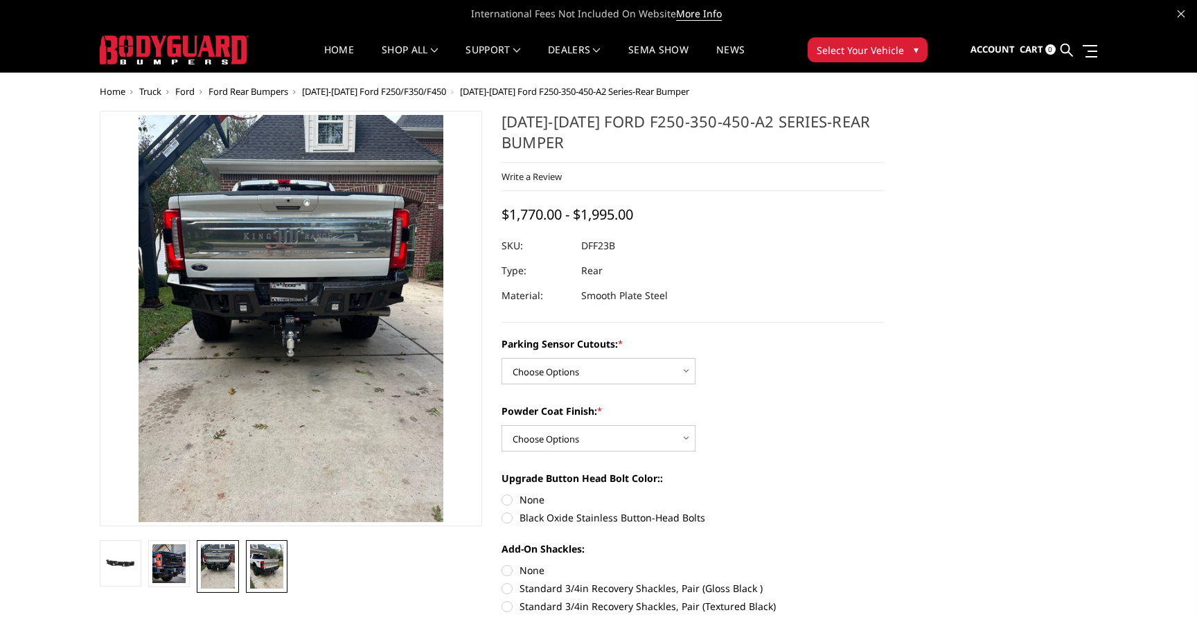
click at [265, 571] on img at bounding box center [266, 566] width 33 height 44
